Goal: Transaction & Acquisition: Subscribe to service/newsletter

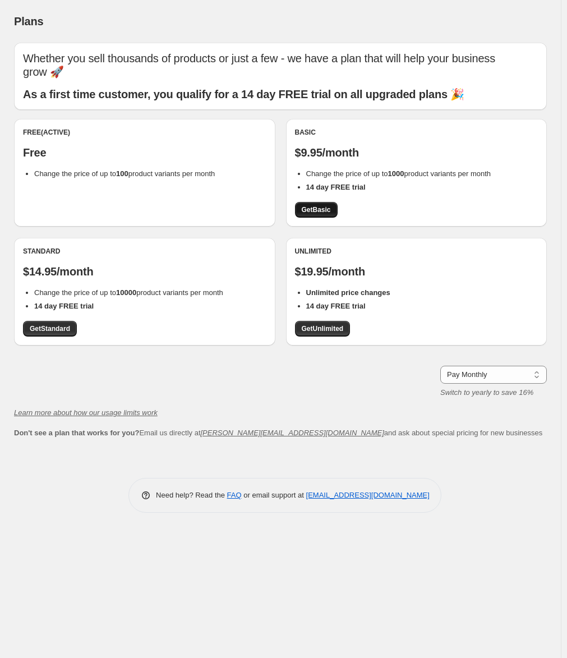
click at [322, 207] on span "Get Basic" at bounding box center [316, 209] width 29 height 9
